Goal: Complete application form: Complete application form

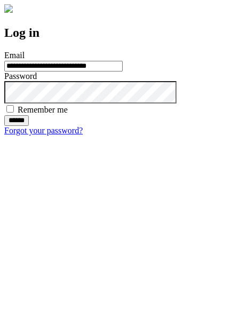
type input "**********"
click at [29, 126] on input "******" at bounding box center [16, 120] width 25 height 11
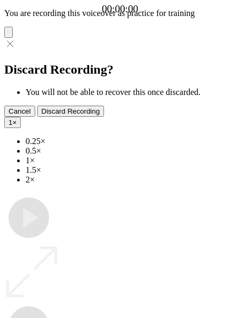
type input "**********"
